Goal: Transaction & Acquisition: Purchase product/service

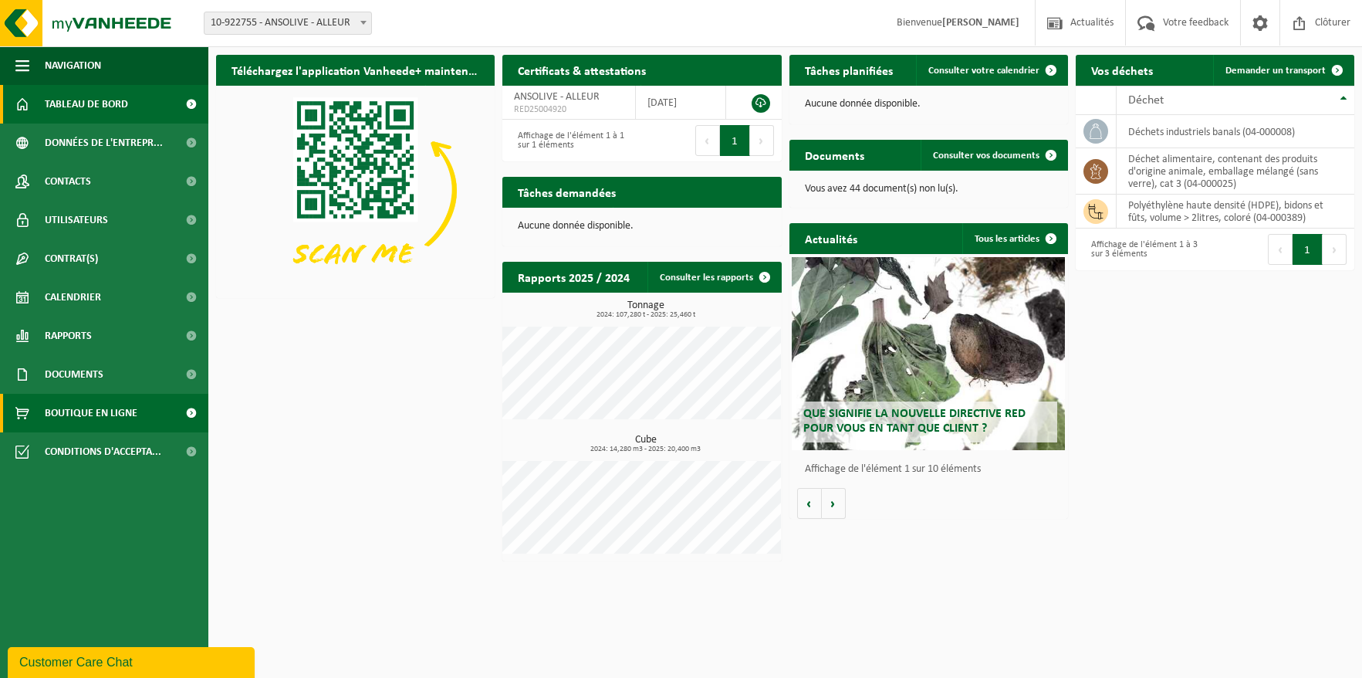
click at [69, 415] on span "Boutique en ligne" at bounding box center [91, 413] width 93 height 39
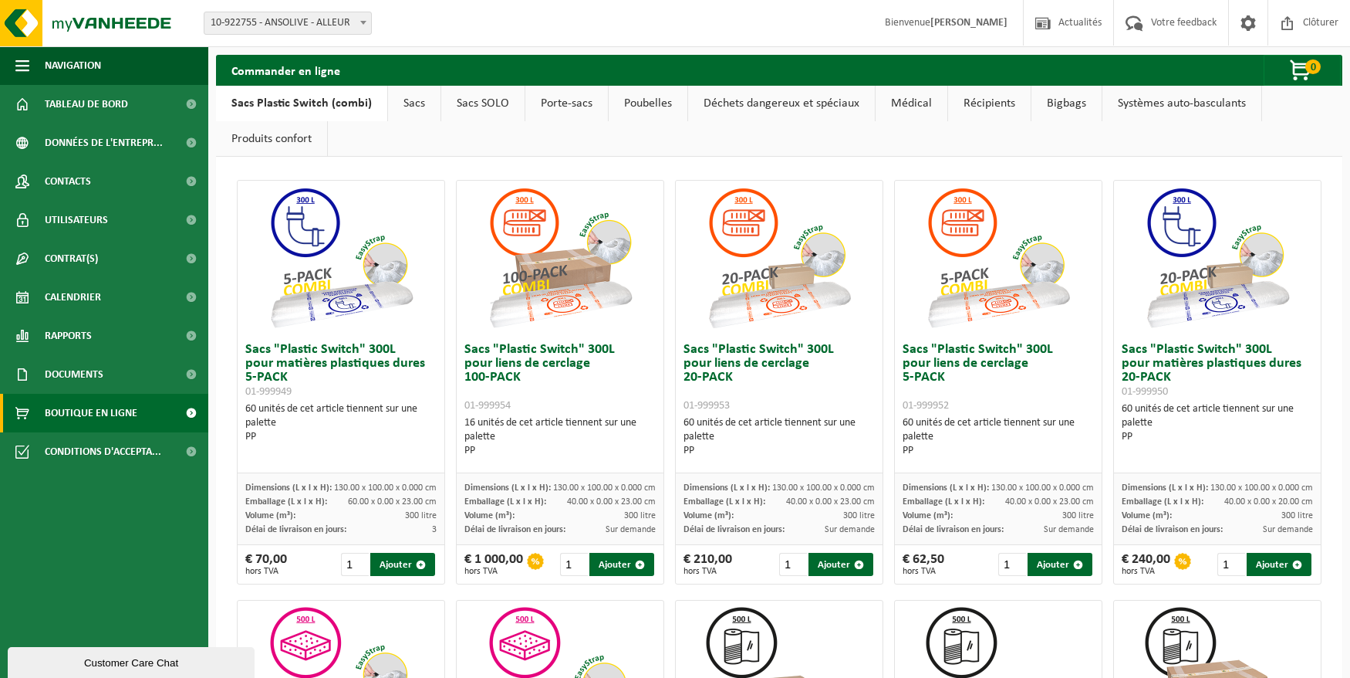
click at [407, 113] on link "Sacs" at bounding box center [414, 103] width 52 height 35
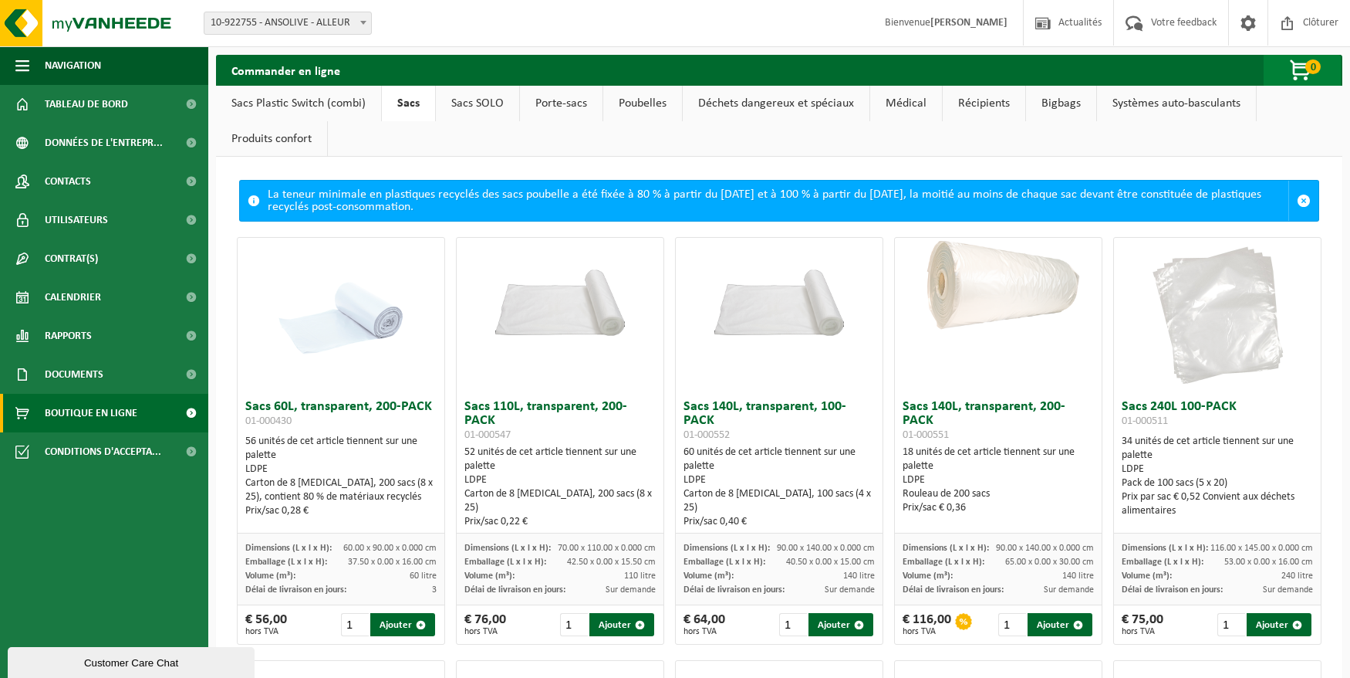
click at [1293, 64] on span "button" at bounding box center [1301, 71] width 77 height 31
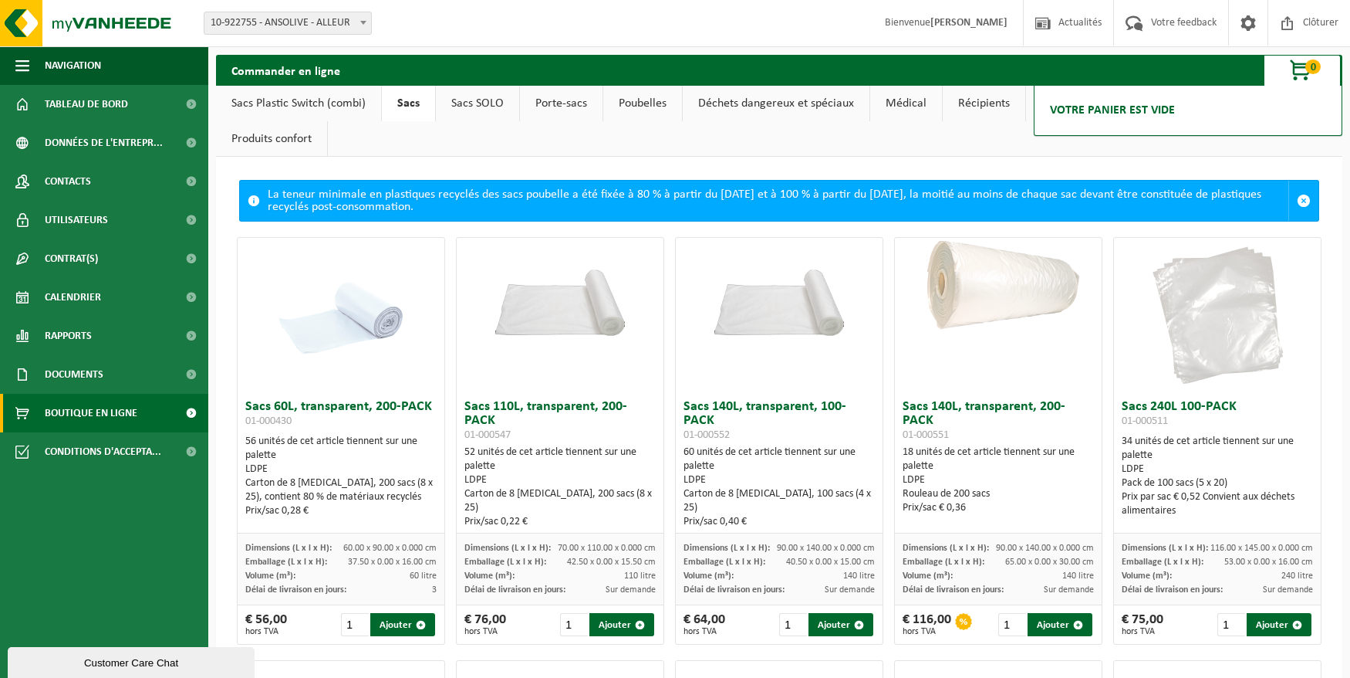
click at [625, 146] on ul "Sacs Plastic Switch (combi) Sacs Sacs SOLO Porte-sacs Poubelles Déchets dangere…" at bounding box center [779, 121] width 1127 height 71
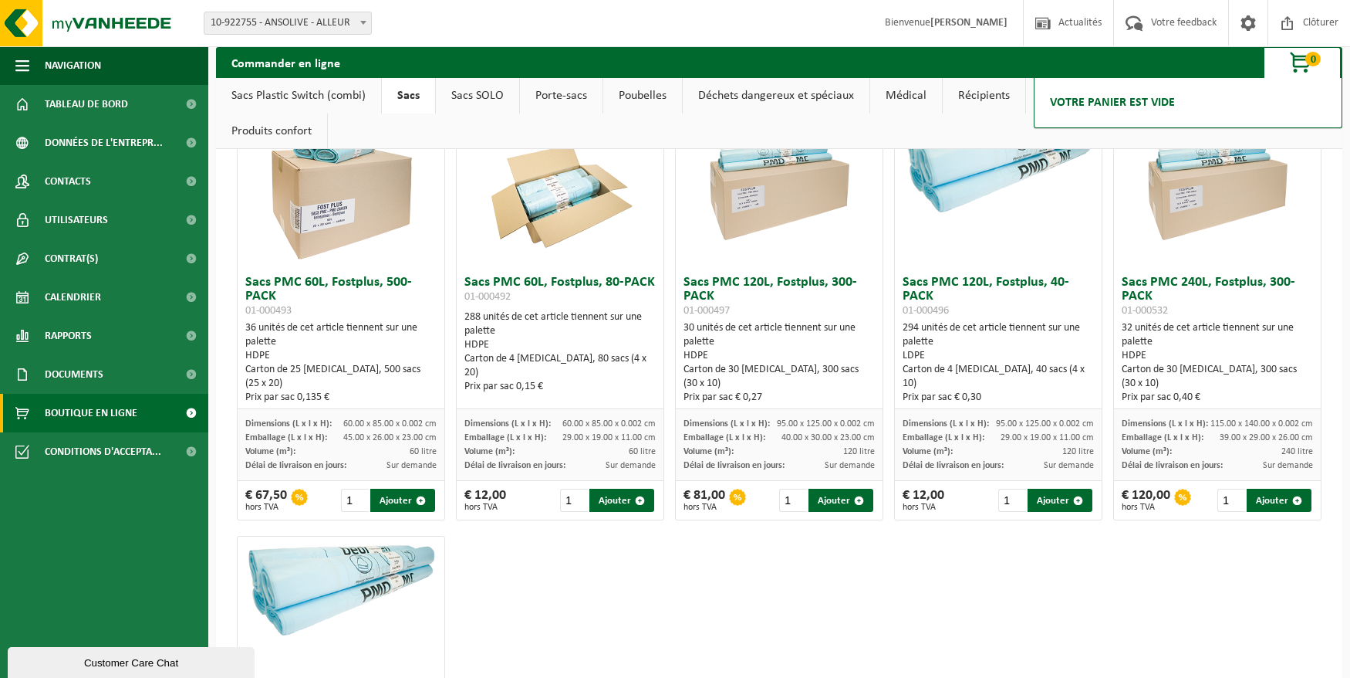
scroll to position [2120, 0]
